Goal: Task Accomplishment & Management: Use online tool/utility

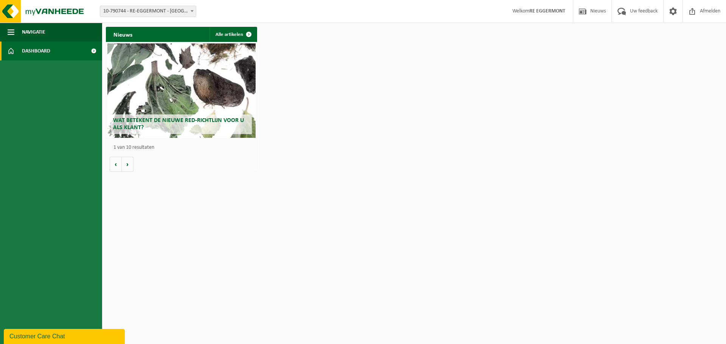
click at [168, 10] on span "10-790744 - RE-EGGERMONT - [GEOGRAPHIC_DATA]" at bounding box center [148, 11] width 96 height 11
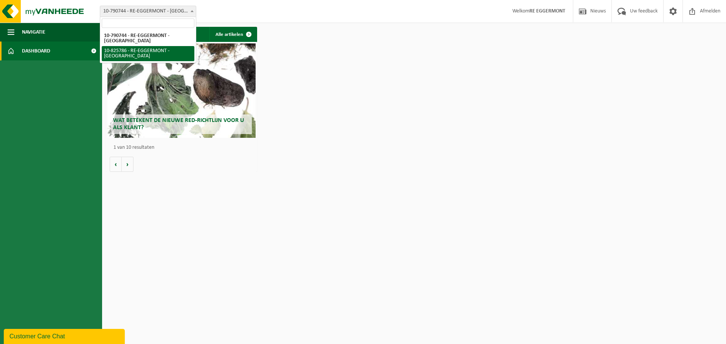
select select "85462"
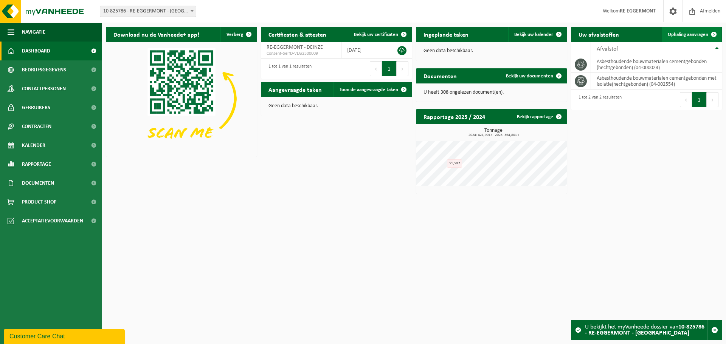
click at [678, 36] on span "Ophaling aanvragen" at bounding box center [688, 34] width 40 height 5
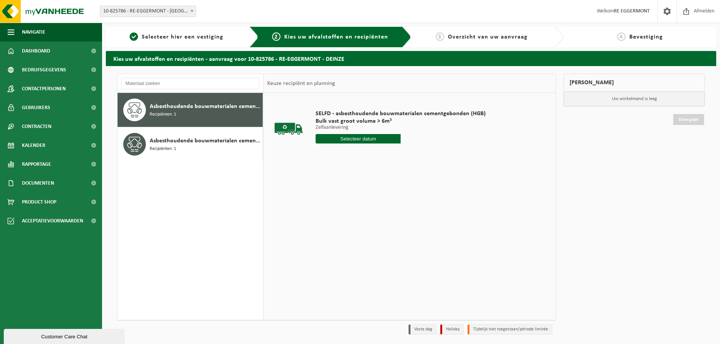
click at [366, 138] on input "text" at bounding box center [358, 138] width 85 height 9
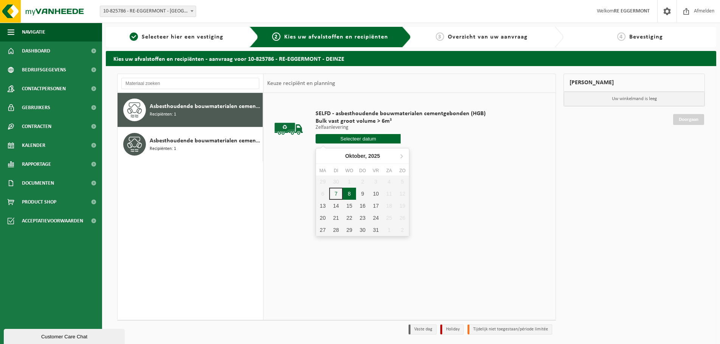
click at [349, 194] on div "8" at bounding box center [349, 194] width 13 height 12
type input "Van 2025-10-08"
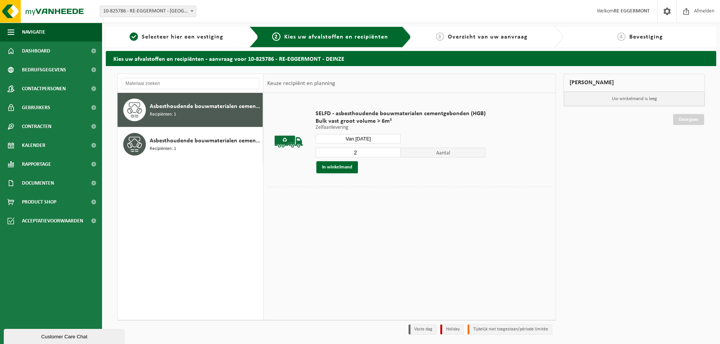
type input "2"
click at [395, 151] on input "2" at bounding box center [358, 153] width 85 height 10
drag, startPoint x: 338, startPoint y: 169, endPoint x: 343, endPoint y: 169, distance: 4.6
click at [339, 169] on button "In winkelmand" at bounding box center [337, 167] width 42 height 12
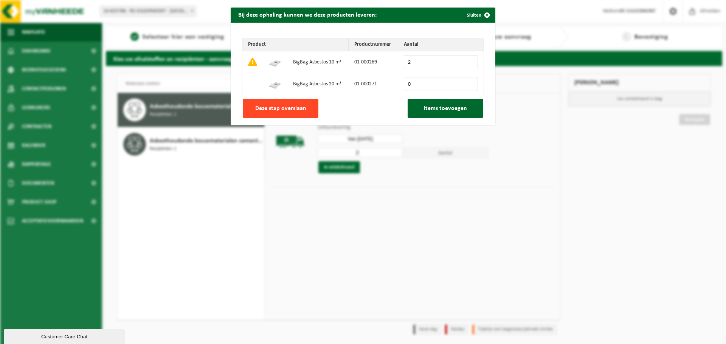
click at [287, 108] on span "Deze stap overslaan" at bounding box center [280, 108] width 51 height 6
type input "0"
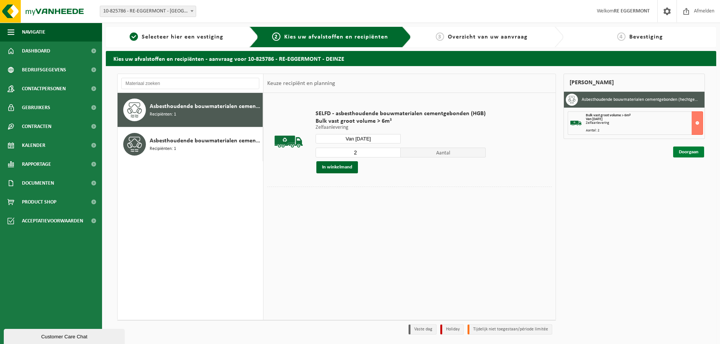
click at [695, 153] on link "Doorgaan" at bounding box center [688, 152] width 31 height 11
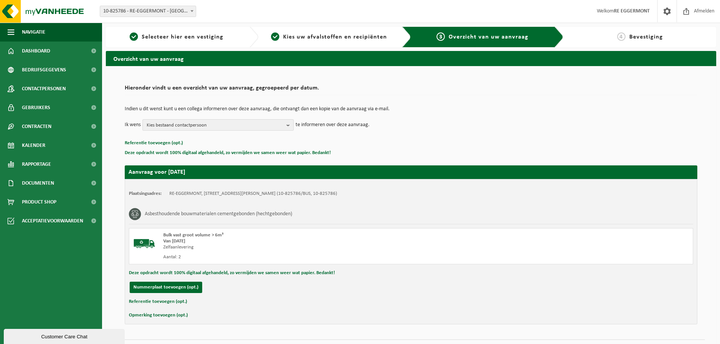
click at [198, 121] on span "Kies bestaand contactpersoon" at bounding box center [215, 125] width 137 height 11
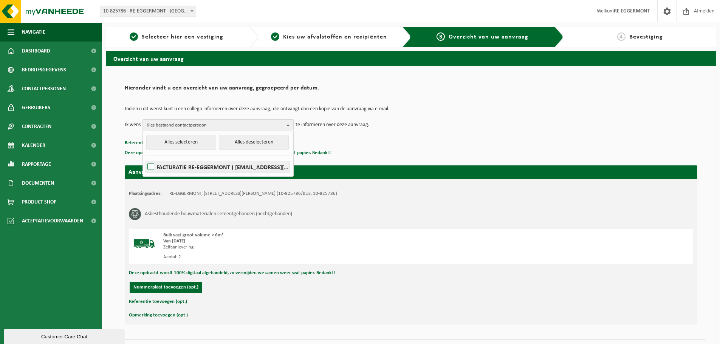
click at [159, 167] on label "FACTURATIE RE-EGGERMONT ( facturatie@re-eggermont.be )" at bounding box center [218, 166] width 144 height 11
click at [145, 158] on input "FACTURATIE RE-EGGERMONT ( facturatie@re-eggermont.be )" at bounding box center [144, 157] width 0 height 0
checkbox input "true"
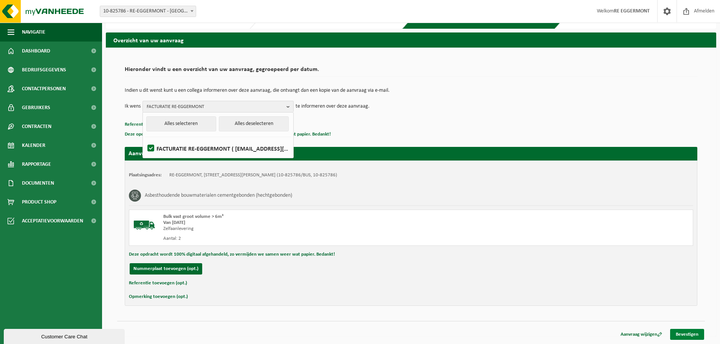
click at [703, 335] on link "Bevestigen" at bounding box center [687, 334] width 34 height 11
